Goal: Information Seeking & Learning: Check status

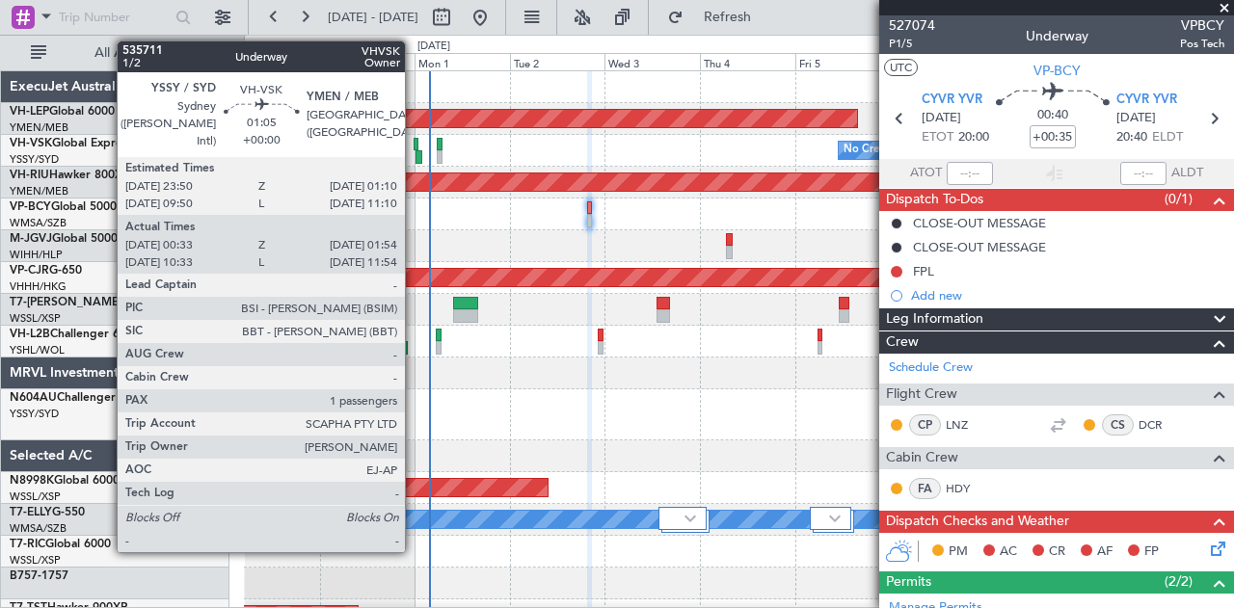
click at [414, 141] on div at bounding box center [416, 144] width 6 height 13
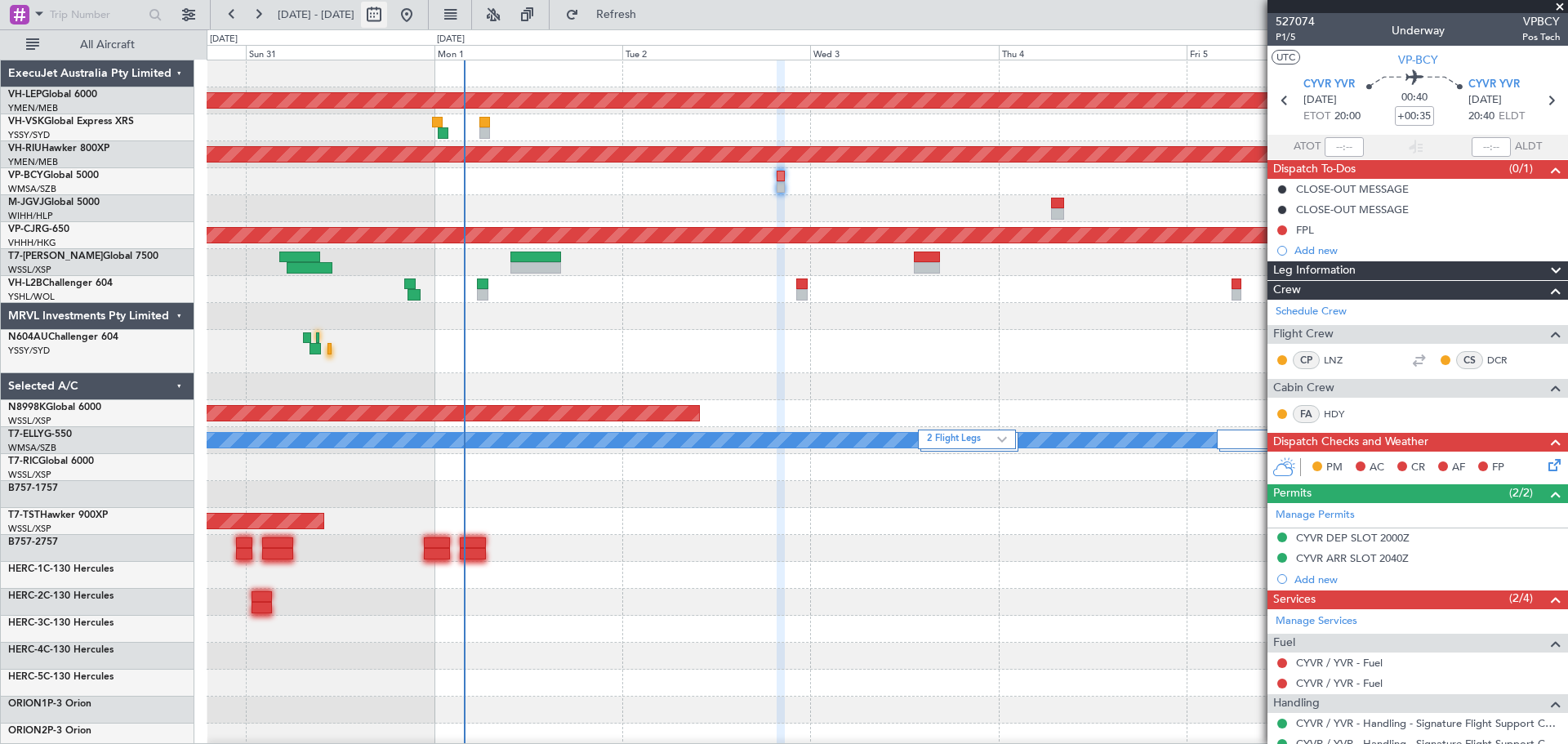
click at [387, 11] on button at bounding box center [374, 14] width 26 height 26
select select "8"
select select "2025"
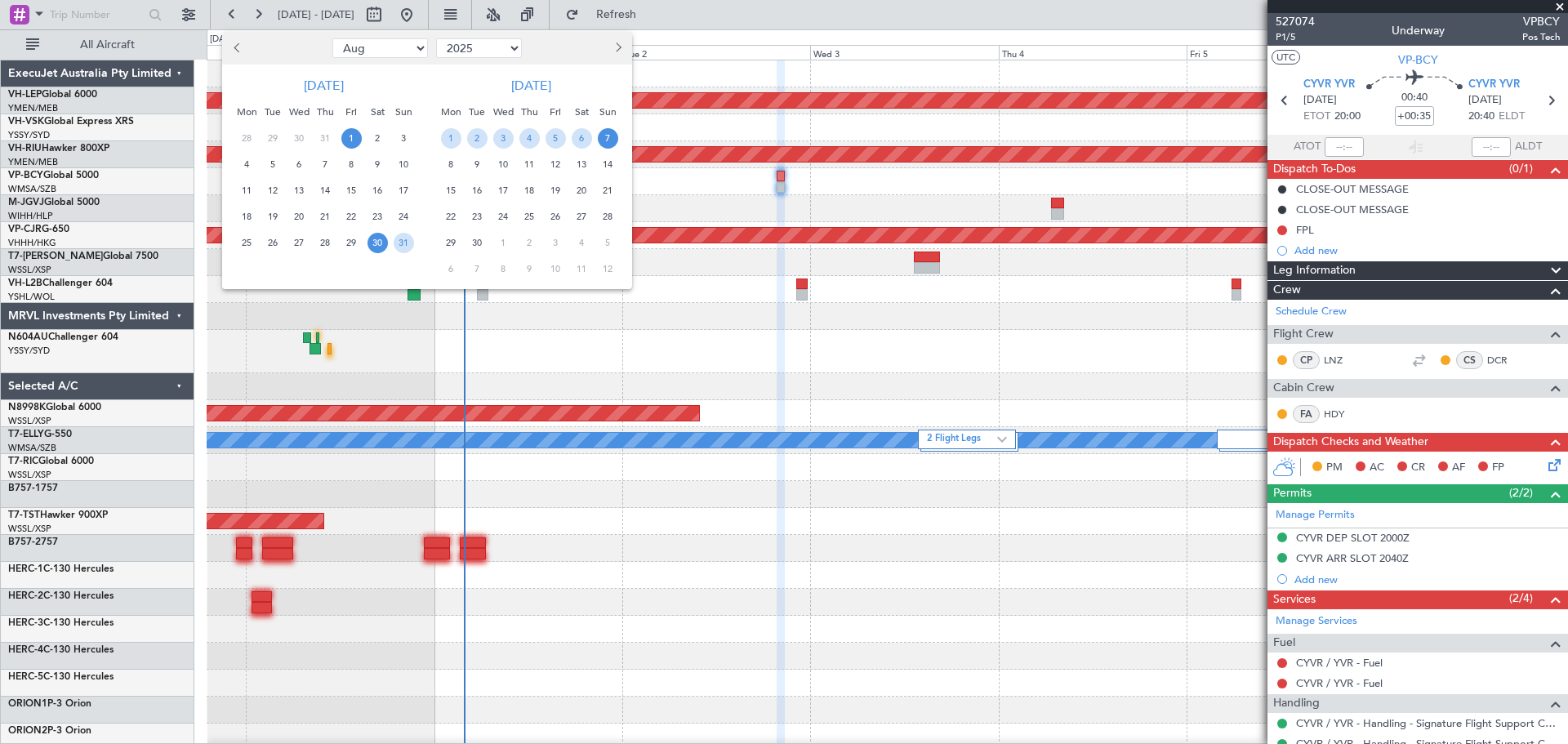
click at [354, 136] on span "1" at bounding box center [352, 138] width 20 height 20
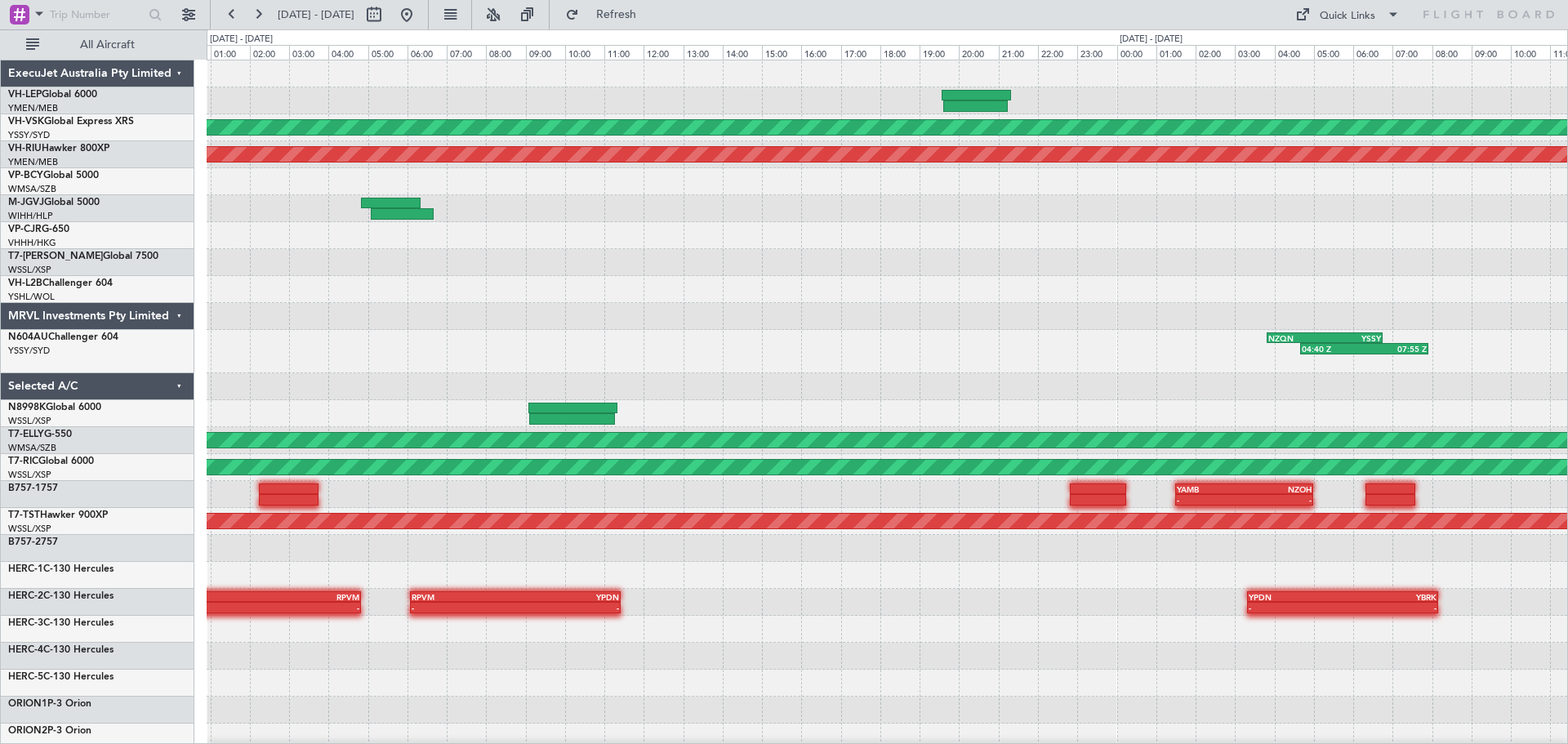
click at [52, 167] on div "Planned Maint [GEOGRAPHIC_DATA] ([GEOGRAPHIC_DATA]) Planned Maint [GEOGRAPHIC_D…" at bounding box center [784, 386] width 1568 height 714
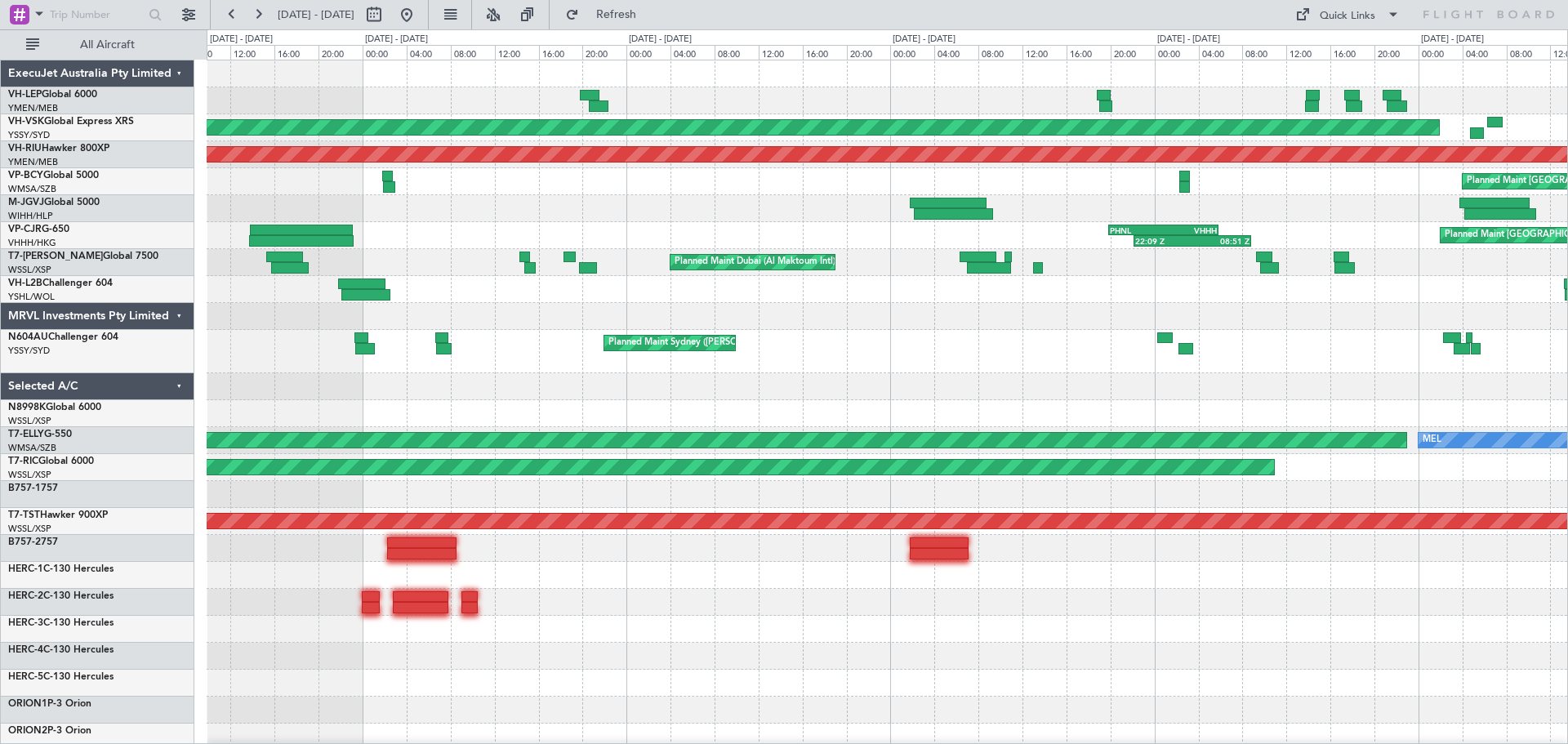
click at [501, 308] on div "[PERSON_NAME] San Antonio (San Antonio Intl) Planned Maint [GEOGRAPHIC_DATA] ([…" at bounding box center [887, 540] width 1361 height 959
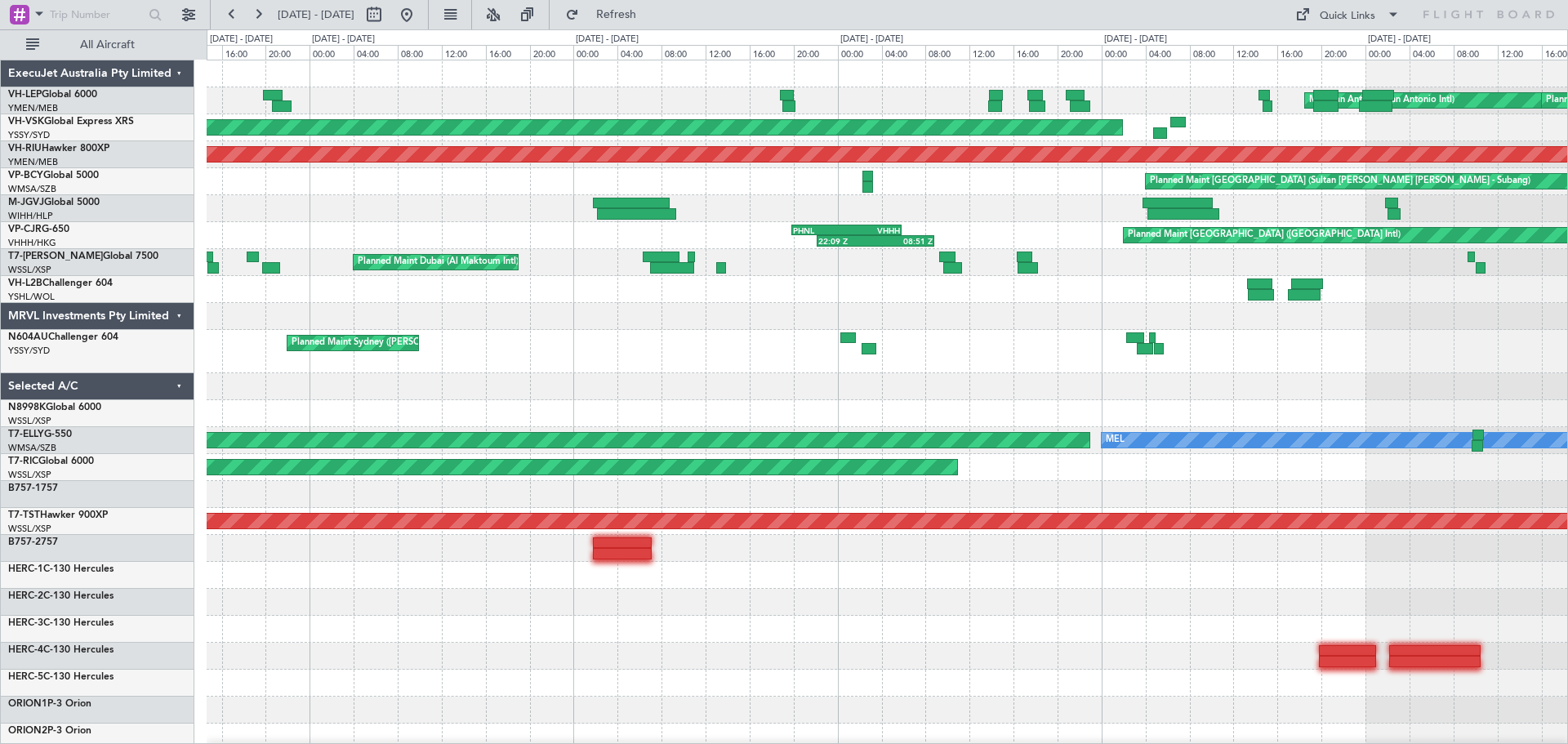
click at [378, 302] on div "[PERSON_NAME] San Antonio (San Antonio Intl) Planned Maint [GEOGRAPHIC_DATA] ([…" at bounding box center [887, 540] width 1361 height 959
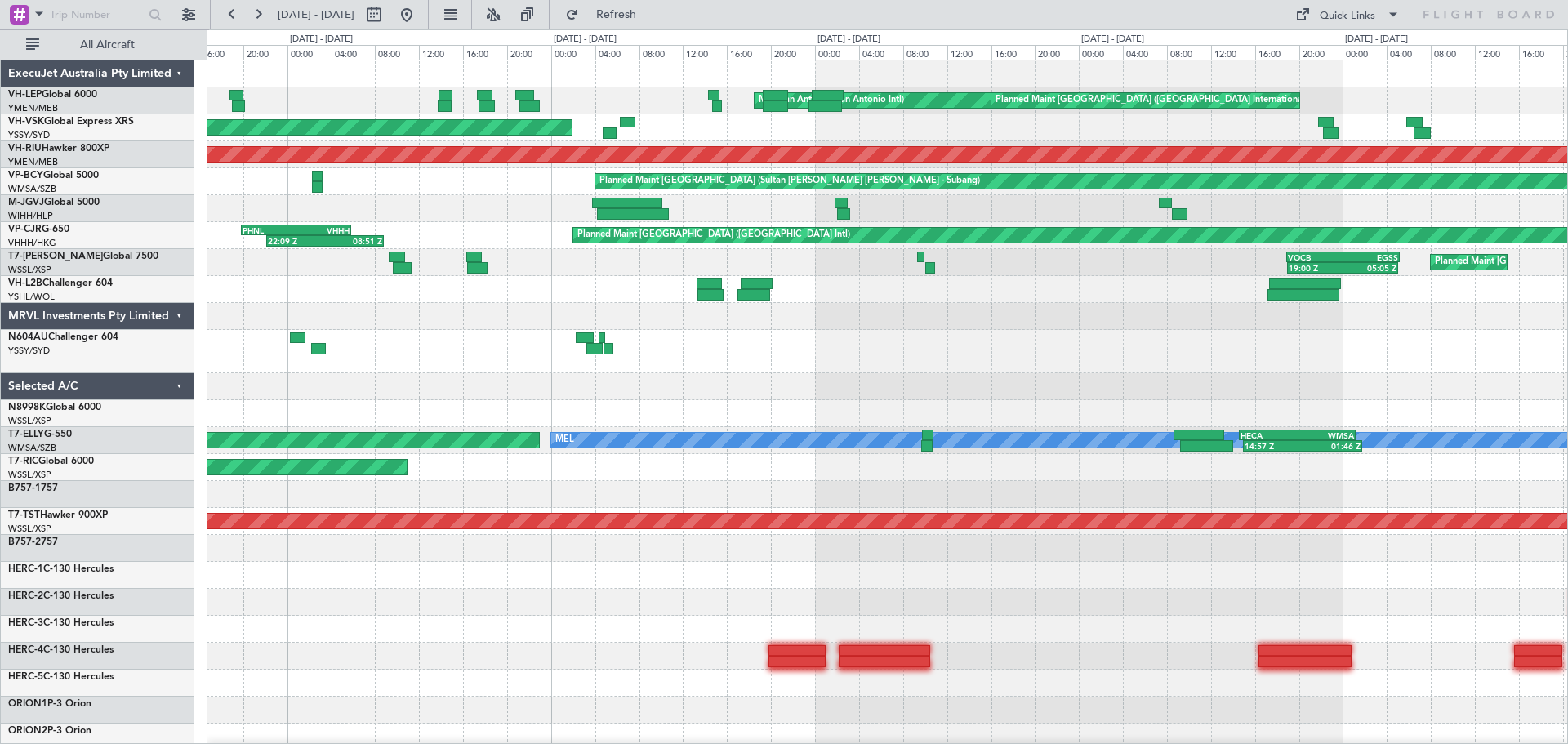
click at [1045, 197] on div "[PERSON_NAME] San Antonio (San Antonio Intl) Planned Maint [GEOGRAPHIC_DATA] ([…" at bounding box center [887, 513] width 1361 height 906
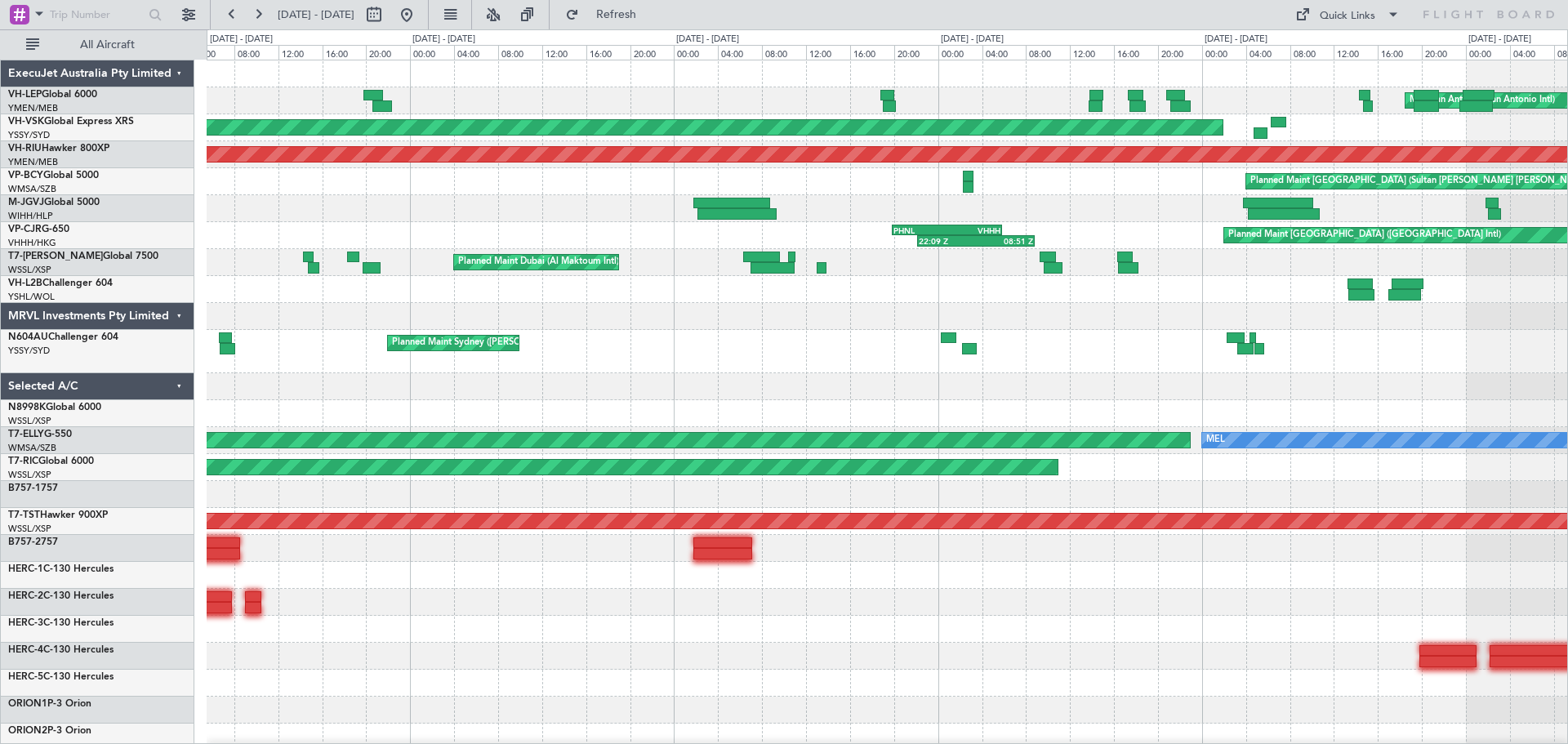
click at [1045, 314] on div "[PERSON_NAME] San Antonio (San Antonio Intl) Planned Maint [GEOGRAPHIC_DATA] ([…" at bounding box center [887, 513] width 1361 height 906
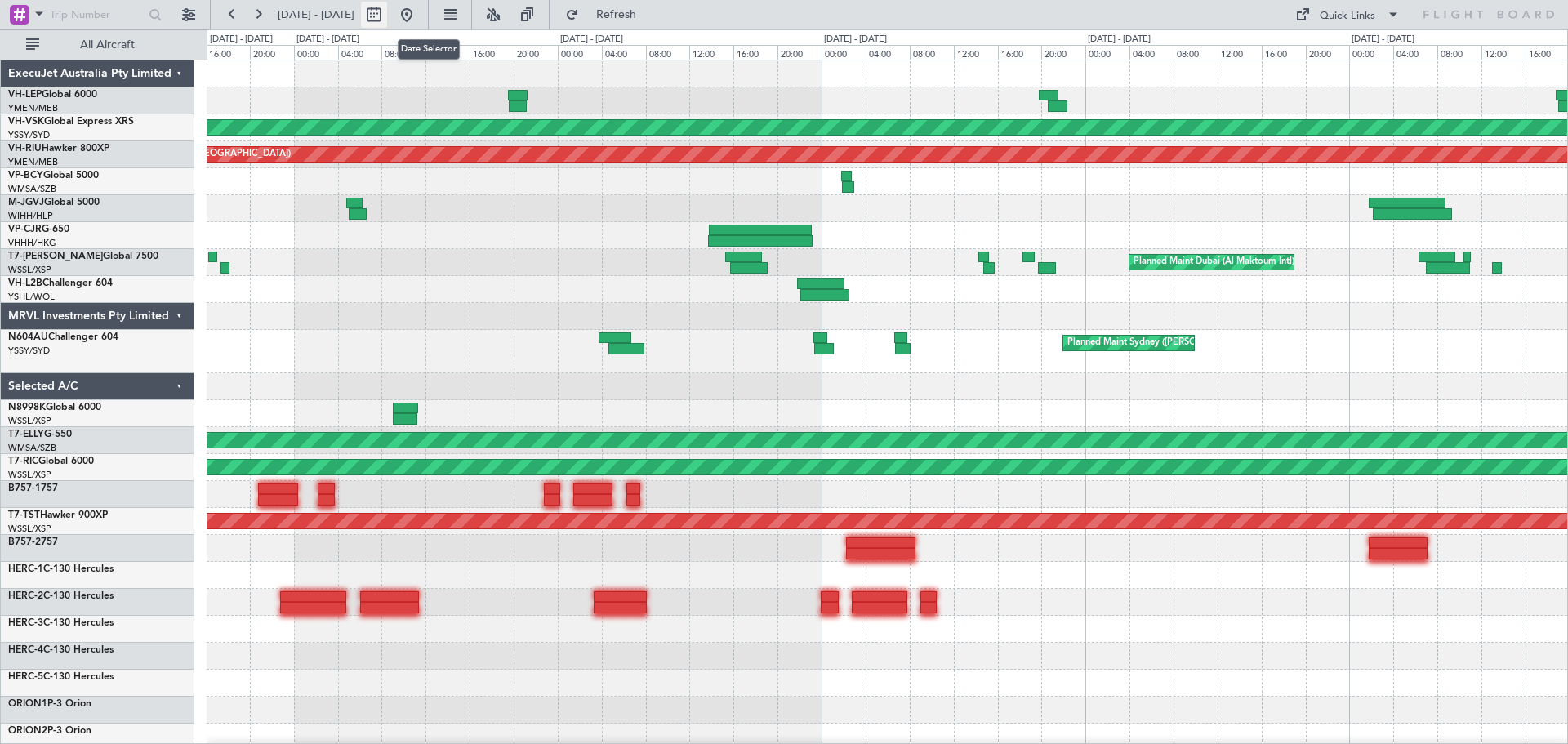
click at [387, 11] on button at bounding box center [374, 14] width 26 height 26
select select "8"
select select "2025"
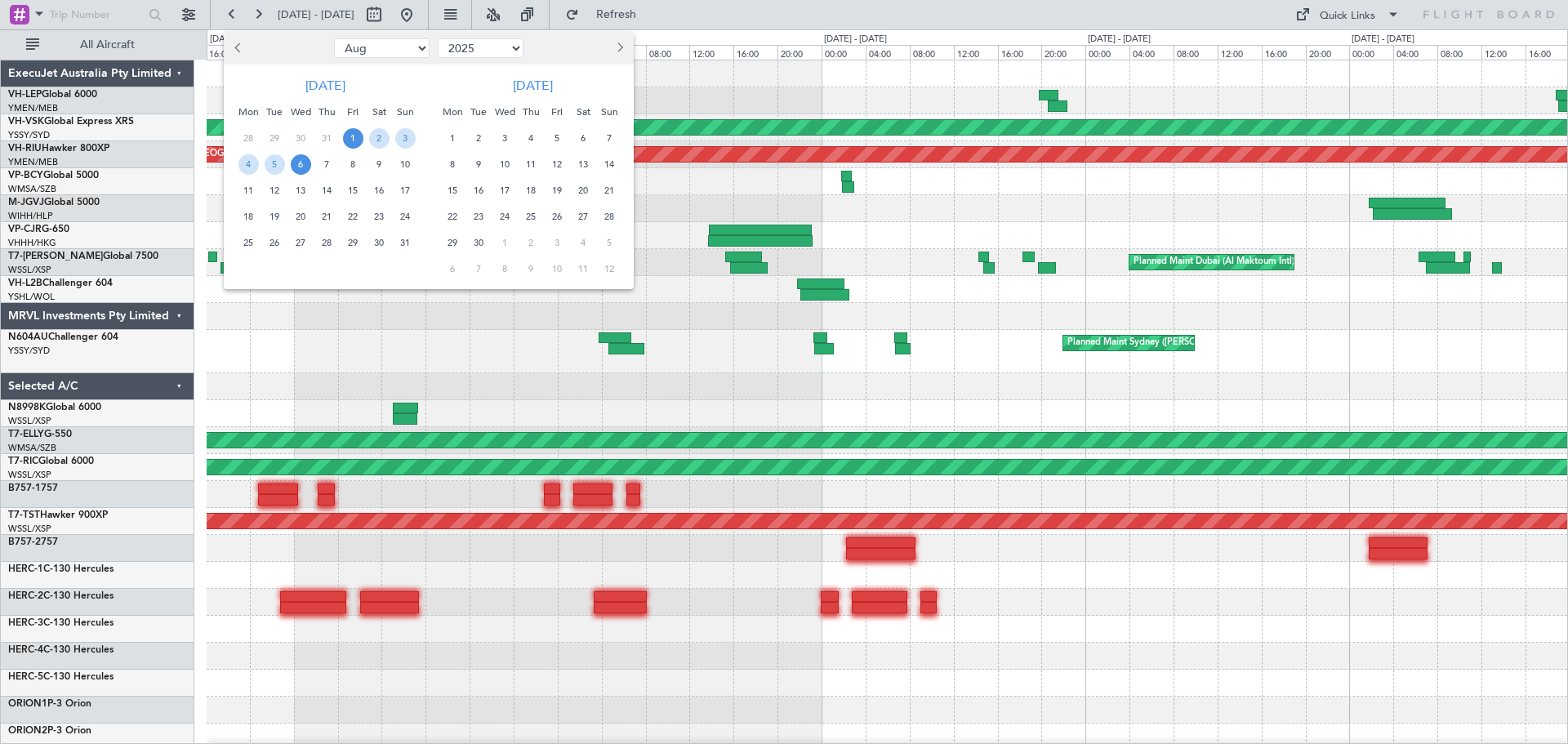
click at [236, 48] on span "Previous month" at bounding box center [241, 47] width 10 height 10
select select "7"
click at [278, 134] on span "1" at bounding box center [275, 138] width 20 height 20
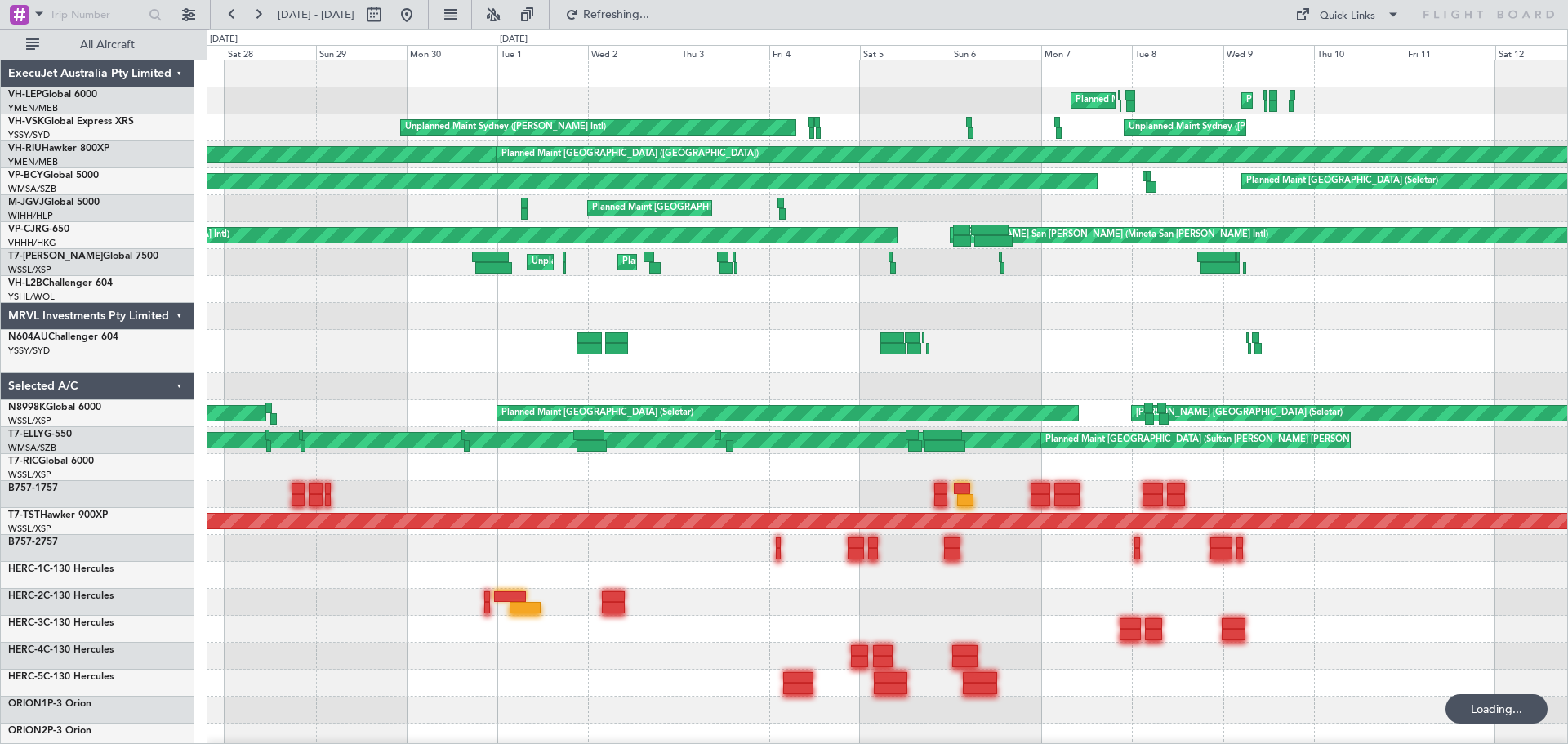
click at [537, 108] on div "Planned Maint Camarillo Planned Maint [US_STATE][GEOGRAPHIC_DATA] ([PERSON_NAME…" at bounding box center [887, 101] width 1361 height 27
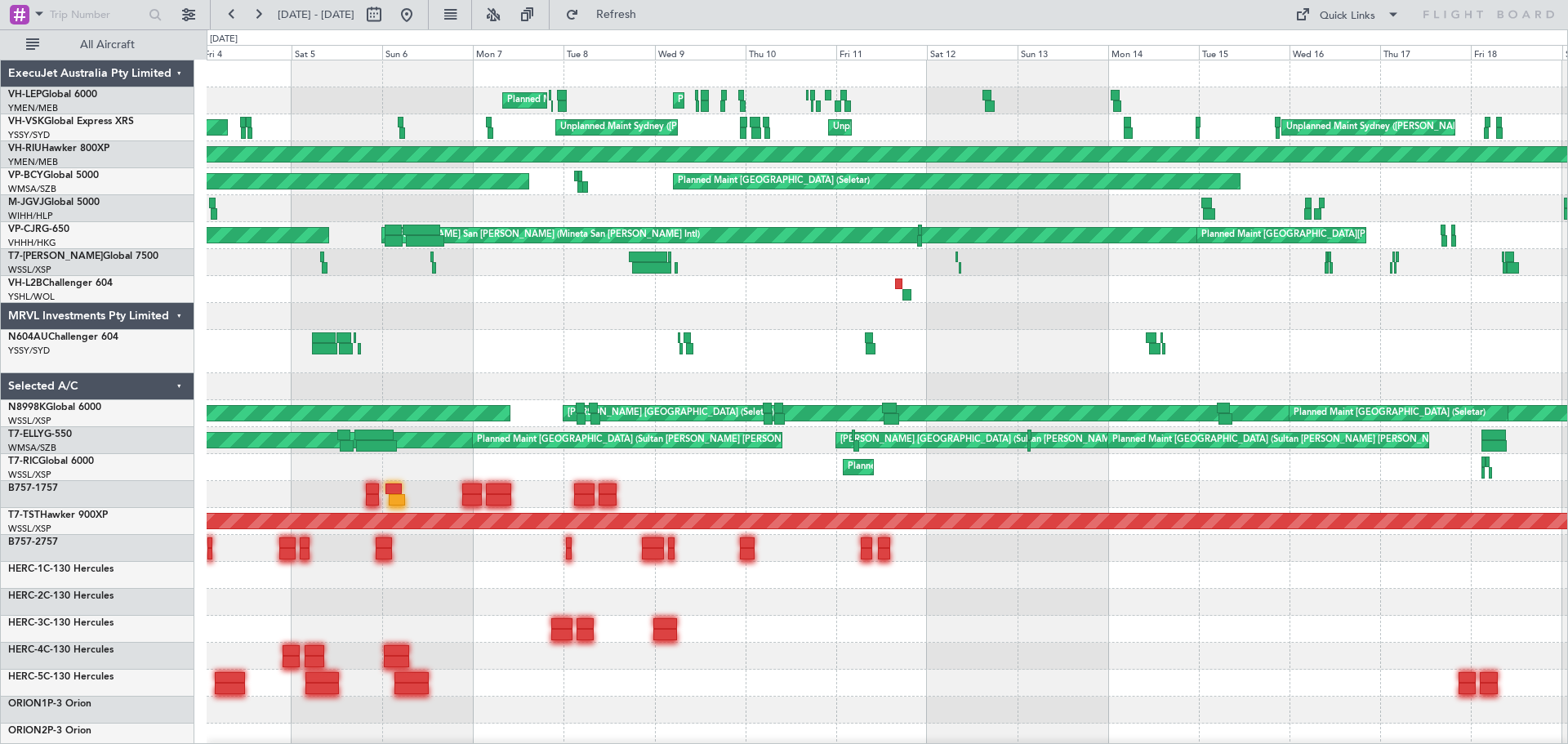
click at [464, 140] on div "Unplanned Maint Sydney ([PERSON_NAME] Intl) Unplanned Maint Sydney ([PERSON_NAM…" at bounding box center [887, 128] width 1361 height 27
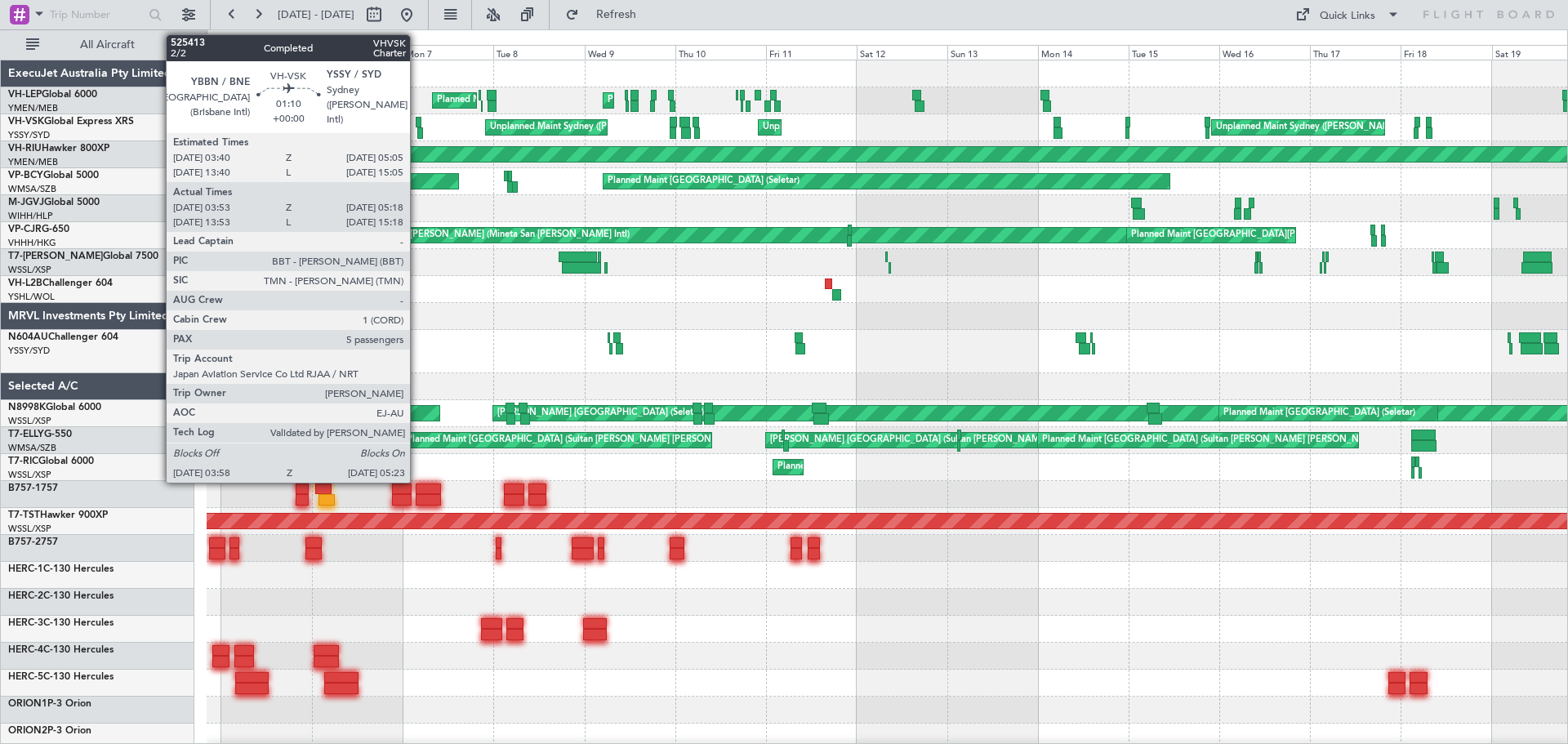
click at [417, 124] on div at bounding box center [419, 122] width 6 height 11
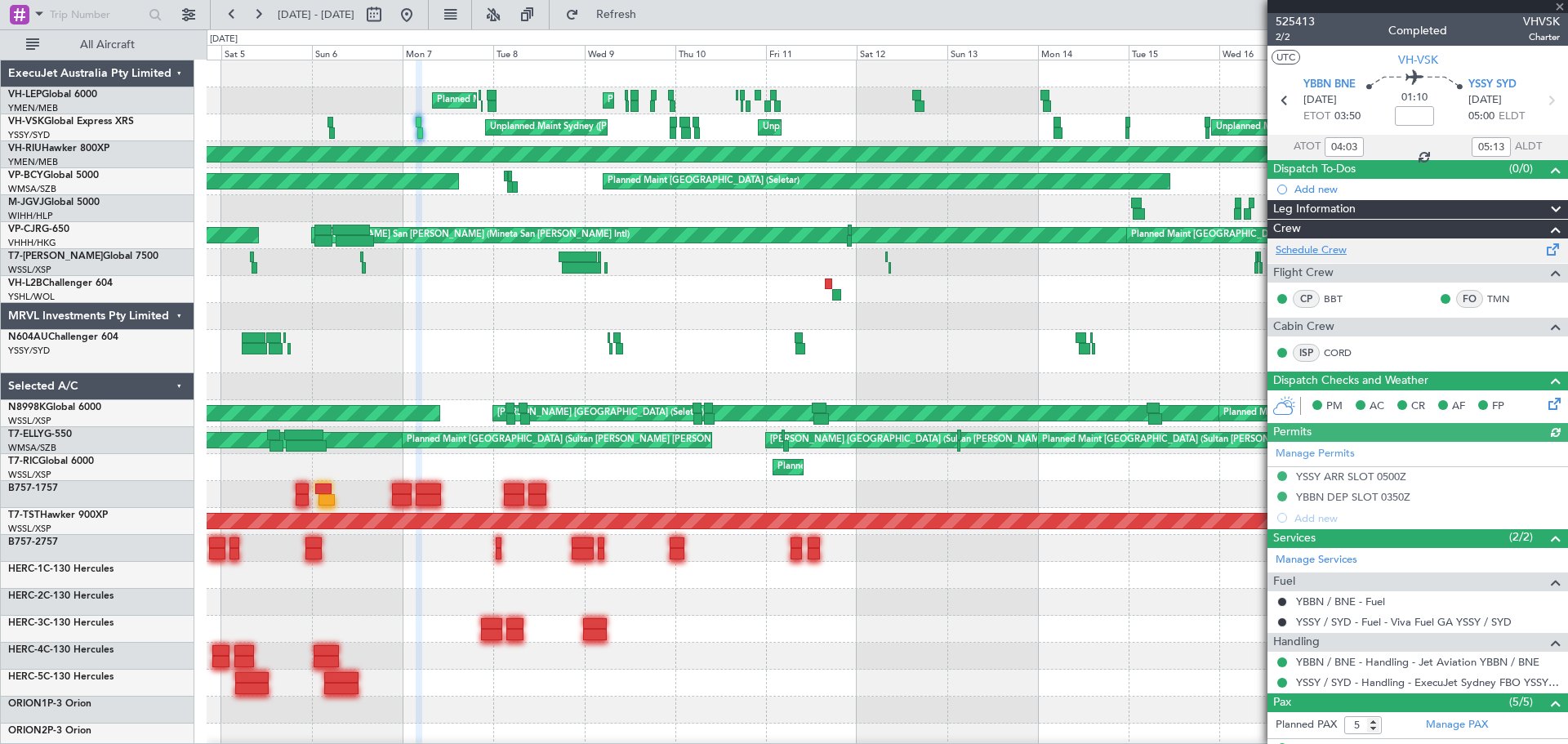
click at [1045, 247] on link "Schedule Crew" at bounding box center [1311, 250] width 71 height 16
